Goal: Find specific page/section: Find specific page/section

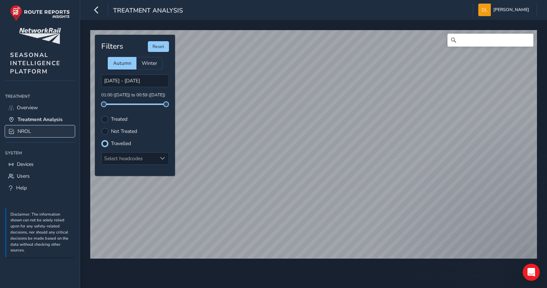
click at [34, 134] on link "NROL" at bounding box center [40, 131] width 70 height 12
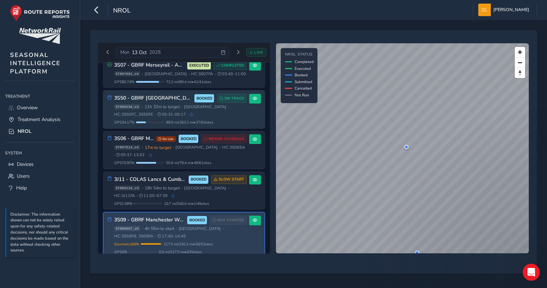
scroll to position [92, 0]
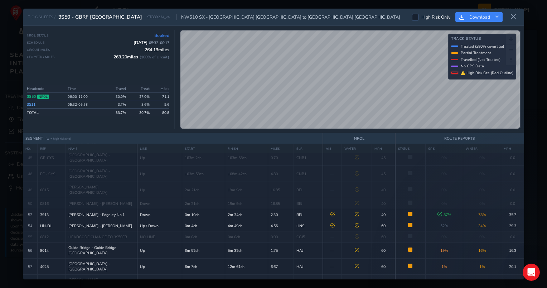
scroll to position [585, 0]
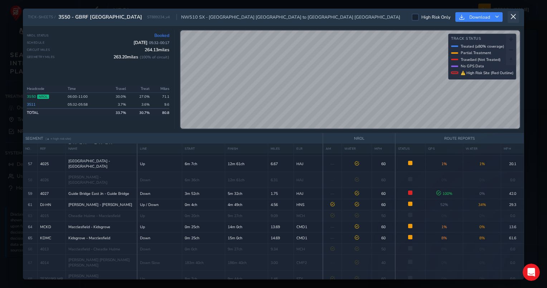
click at [512, 20] on button at bounding box center [513, 17] width 11 height 12
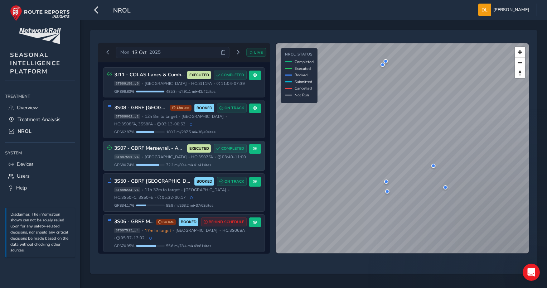
scroll to position [92, 0]
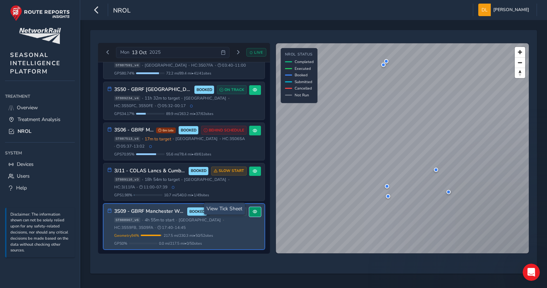
click at [253, 211] on span at bounding box center [255, 212] width 4 height 4
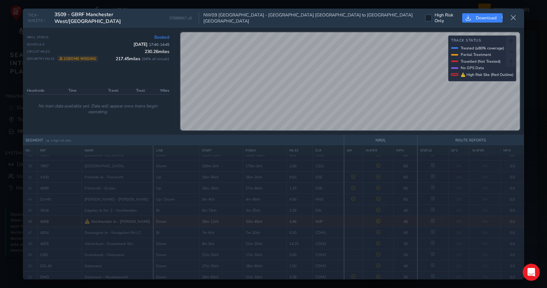
scroll to position [384, 0]
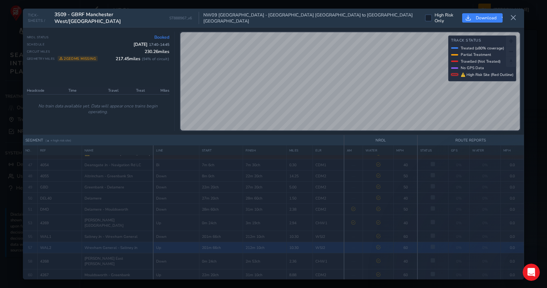
click at [522, 12] on div "TICK-SHEETS / 3S09 - GBRF [GEOGRAPHIC_DATA] ST888967_v6 NW09 [GEOGRAPHIC_DATA] …" at bounding box center [274, 18] width 502 height 19
click at [516, 18] on icon at bounding box center [514, 18] width 6 height 6
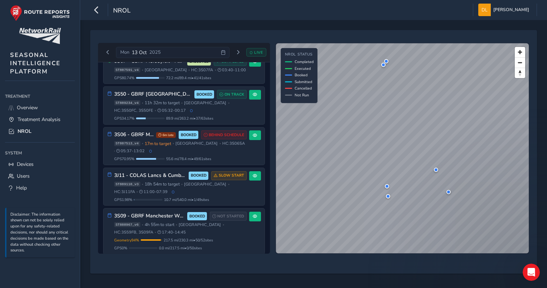
scroll to position [92, 0]
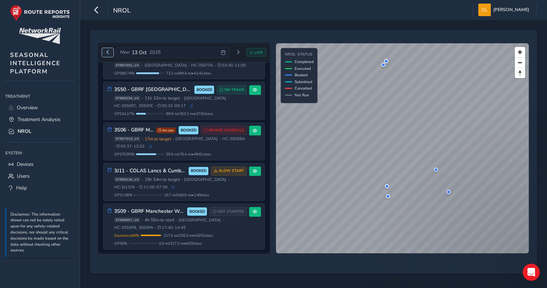
click at [106, 53] on span "Previous day" at bounding box center [108, 52] width 4 height 4
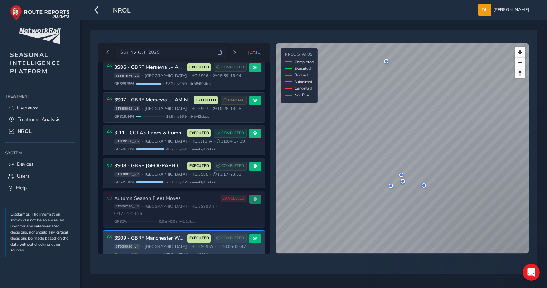
scroll to position [60, 0]
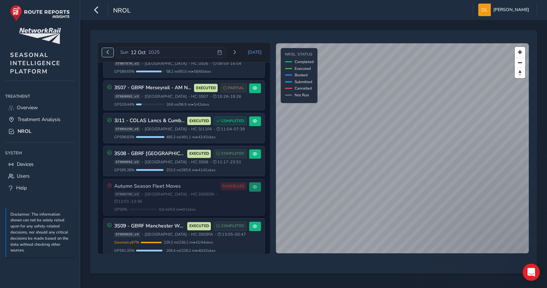
click at [108, 51] on span "Previous day" at bounding box center [108, 52] width 4 height 4
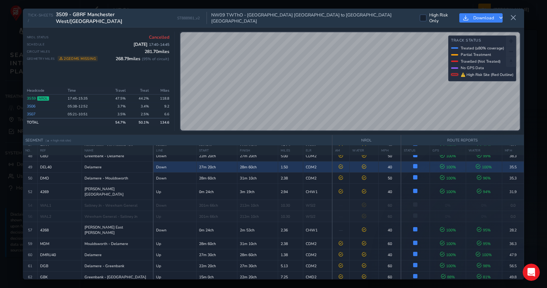
scroll to position [379, 0]
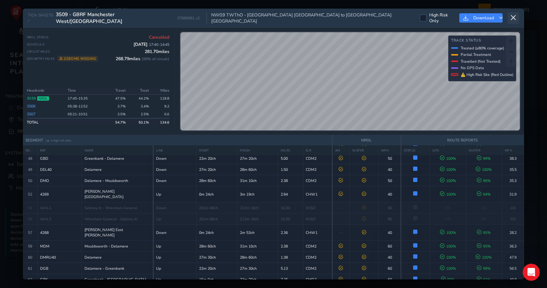
click at [515, 17] on icon at bounding box center [514, 18] width 6 height 6
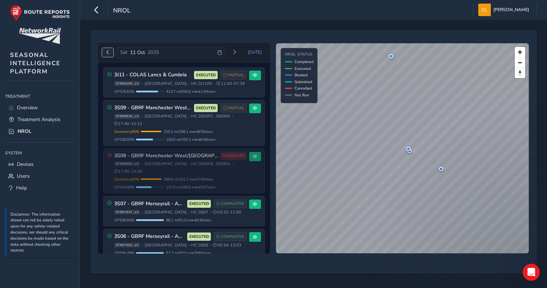
click at [107, 52] on span "Previous day" at bounding box center [108, 52] width 4 height 4
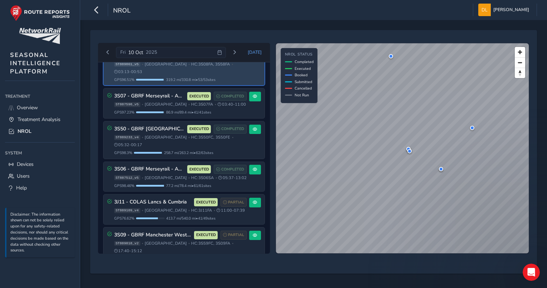
scroll to position [116, 0]
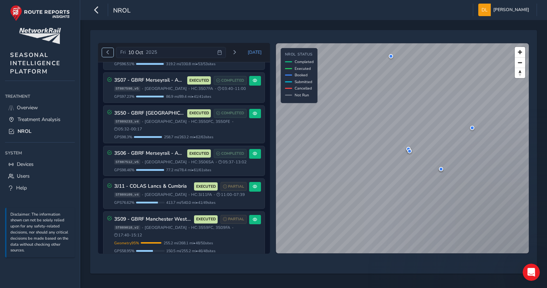
drag, startPoint x: 106, startPoint y: 52, endPoint x: 112, endPoint y: 52, distance: 6.1
click at [106, 52] on span "Previous day" at bounding box center [108, 52] width 4 height 4
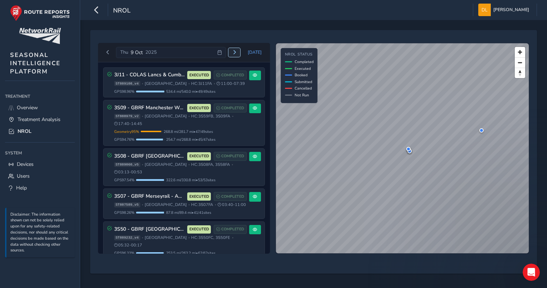
click at [236, 54] on button "Next day" at bounding box center [235, 52] width 12 height 9
click at [232, 53] on button "Next day" at bounding box center [235, 52] width 12 height 9
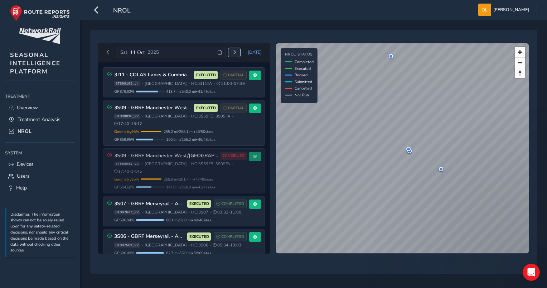
click at [234, 52] on button "Next day" at bounding box center [235, 52] width 12 height 9
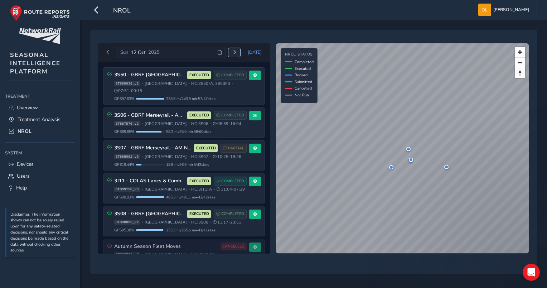
click at [235, 52] on span "Next day" at bounding box center [235, 52] width 4 height 4
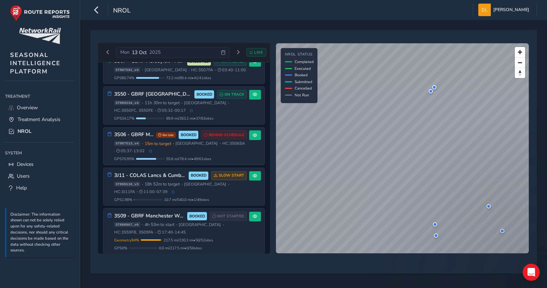
scroll to position [92, 0]
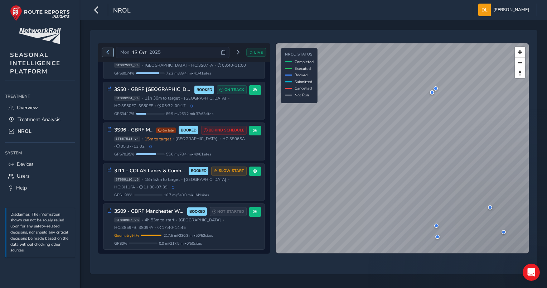
click at [109, 54] on span "Previous day" at bounding box center [108, 52] width 4 height 4
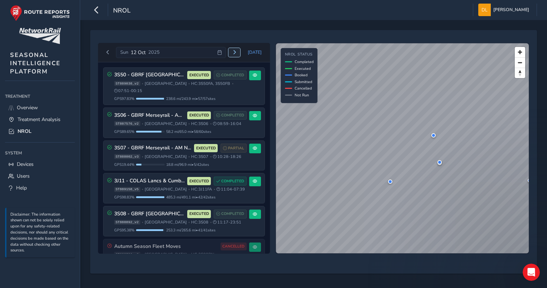
click at [240, 54] on button "Next day" at bounding box center [235, 52] width 12 height 9
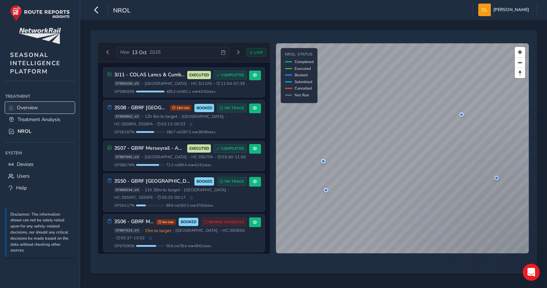
drag, startPoint x: 21, startPoint y: 104, endPoint x: 28, endPoint y: 109, distance: 7.9
click at [21, 104] on span "Overview" at bounding box center [27, 107] width 21 height 7
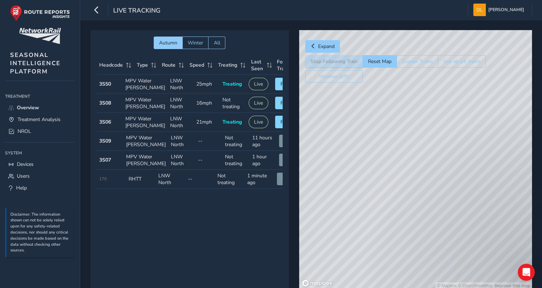
drag, startPoint x: 385, startPoint y: 261, endPoint x: 386, endPoint y: 202, distance: 58.8
click at [386, 202] on div "© Mapbox © OpenStreetMap Improve this map" at bounding box center [415, 159] width 233 height 259
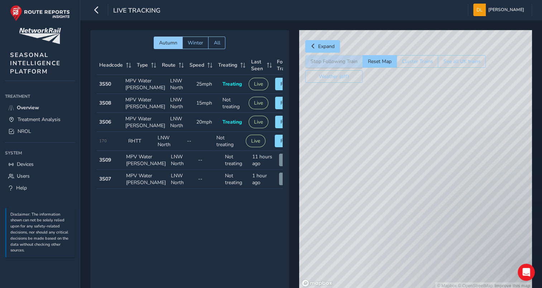
drag, startPoint x: 446, startPoint y: 134, endPoint x: 450, endPoint y: 293, distance: 159.1
click at [450, 288] on html "Live Tracking [PERSON_NAME] Colour Scheme: Dark Dim Light Logout Autumn Winter …" at bounding box center [271, 144] width 542 height 288
drag, startPoint x: 418, startPoint y: 168, endPoint x: 426, endPoint y: 143, distance: 26.2
click at [420, 155] on div "© Mapbox © OpenStreetMap Improve this map" at bounding box center [415, 159] width 233 height 259
click at [378, 122] on div "© Mapbox © OpenStreetMap Improve this map" at bounding box center [415, 159] width 233 height 259
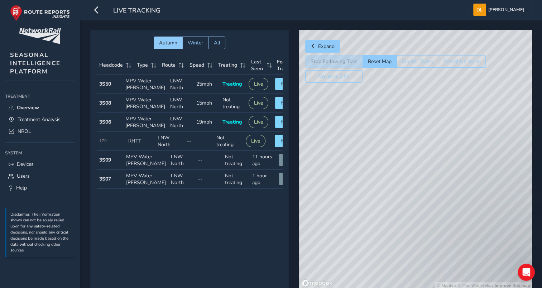
drag, startPoint x: 301, startPoint y: 147, endPoint x: 402, endPoint y: 93, distance: 114.1
click at [402, 93] on div "© Mapbox © OpenStreetMap Improve this map" at bounding box center [415, 159] width 233 height 259
